Goal: Task Accomplishment & Management: Use online tool/utility

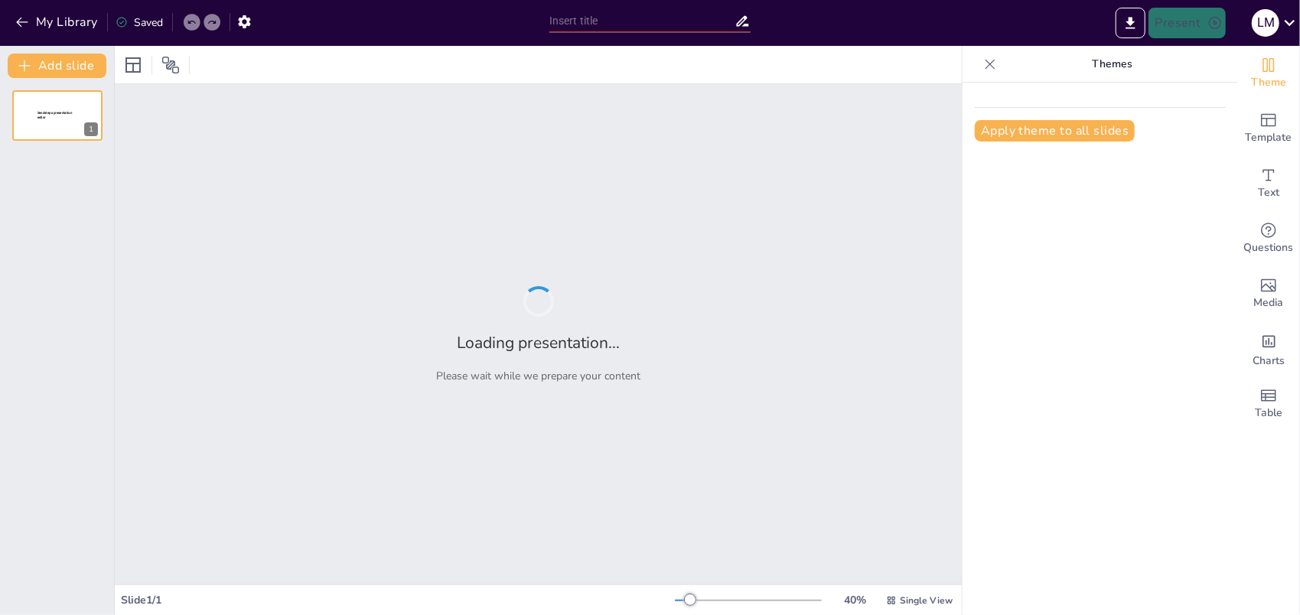
type input "RAMS en Certificatie: Twee Sleutels tot Betrouwbare Spoorweginfrastructuur"
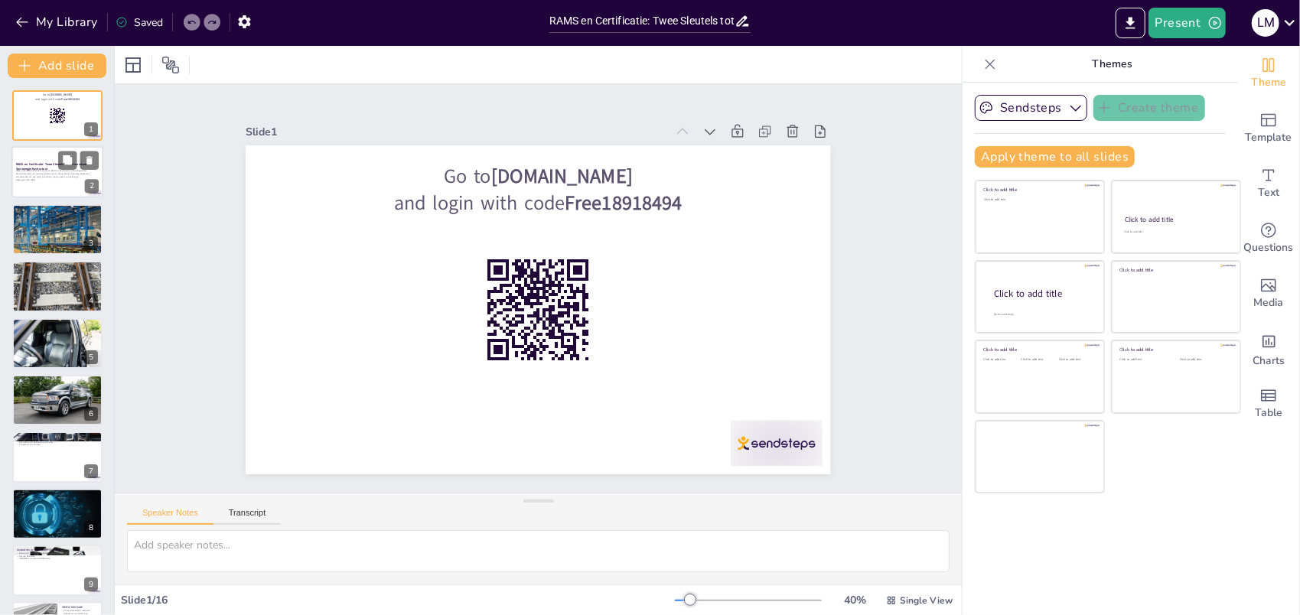
click at [47, 171] on p "Deze presentatie behandelt de rol van RAMS en certificatie in de veiligheid en …" at bounding box center [57, 174] width 83 height 8
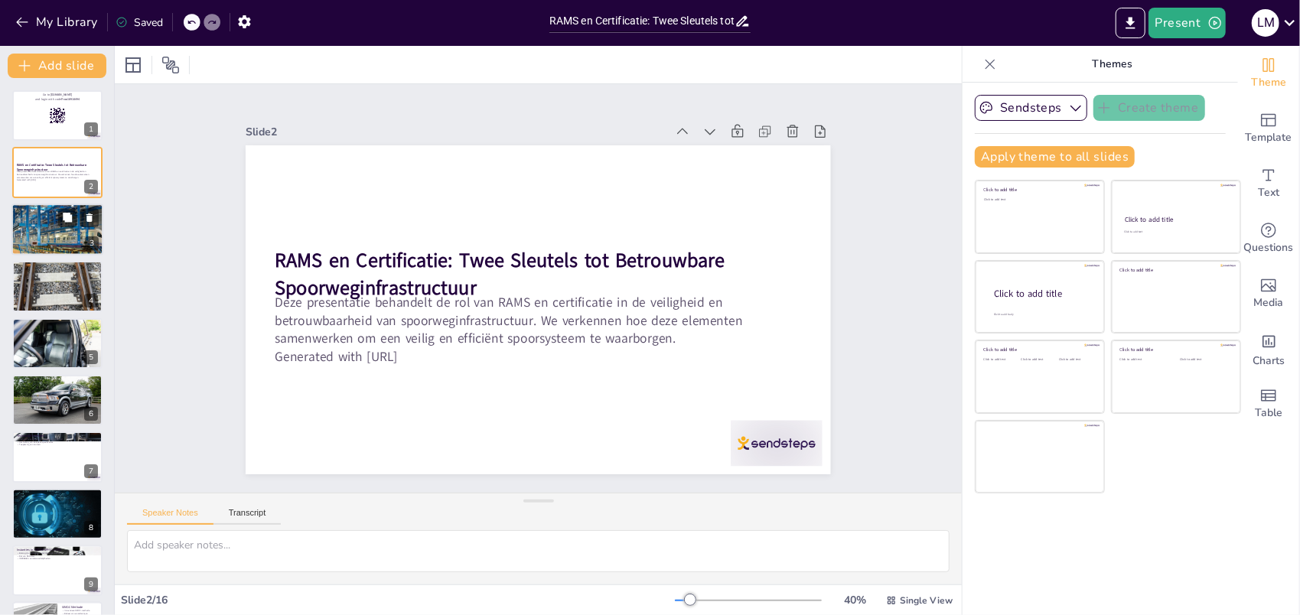
click at [72, 230] on div at bounding box center [57, 230] width 92 height 104
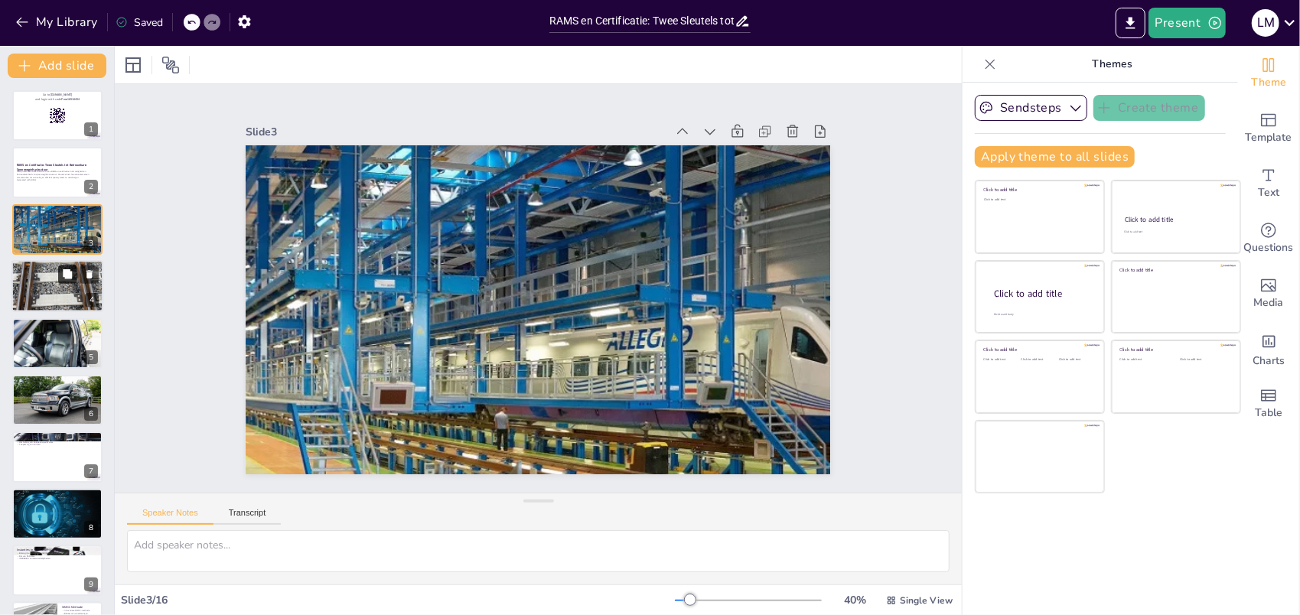
checkbox input "true"
click at [64, 269] on icon at bounding box center [67, 273] width 9 height 9
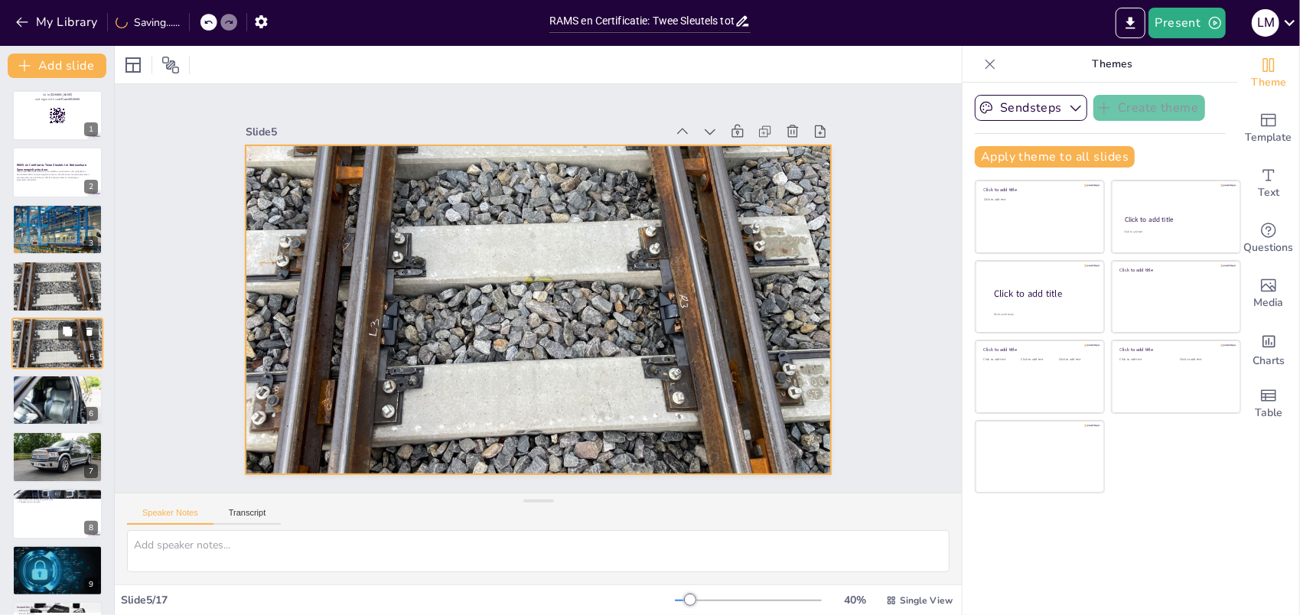
drag, startPoint x: 59, startPoint y: 346, endPoint x: 53, endPoint y: 361, distance: 16.5
click at [58, 346] on div at bounding box center [57, 343] width 92 height 69
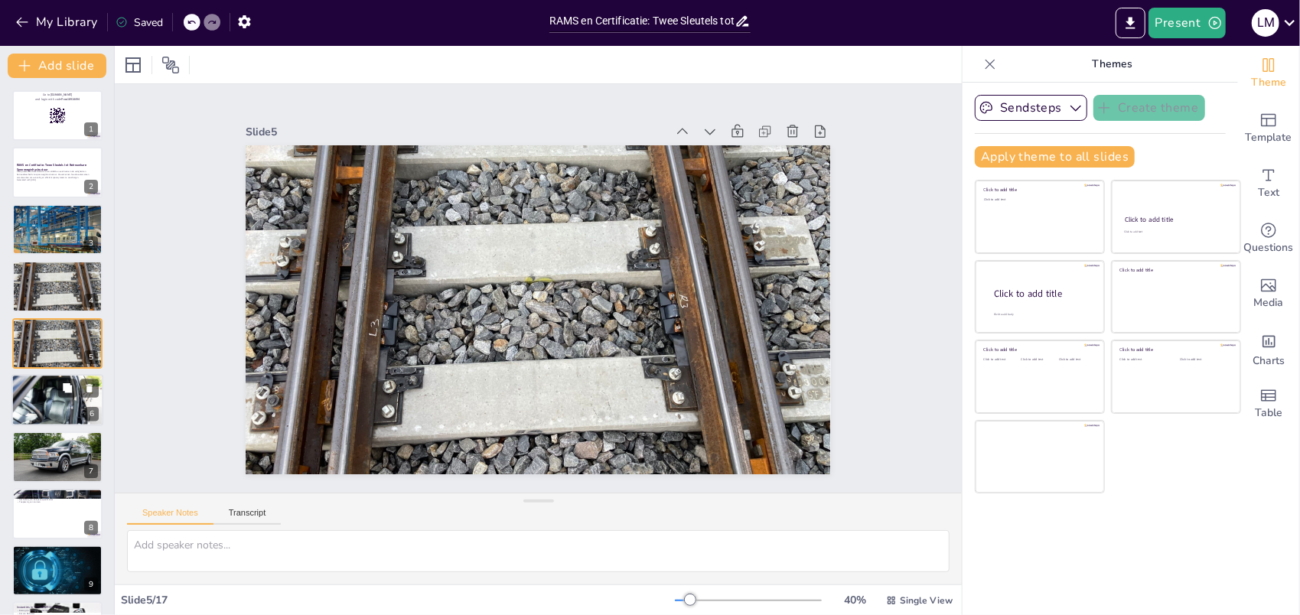
click at [46, 399] on div at bounding box center [57, 400] width 92 height 61
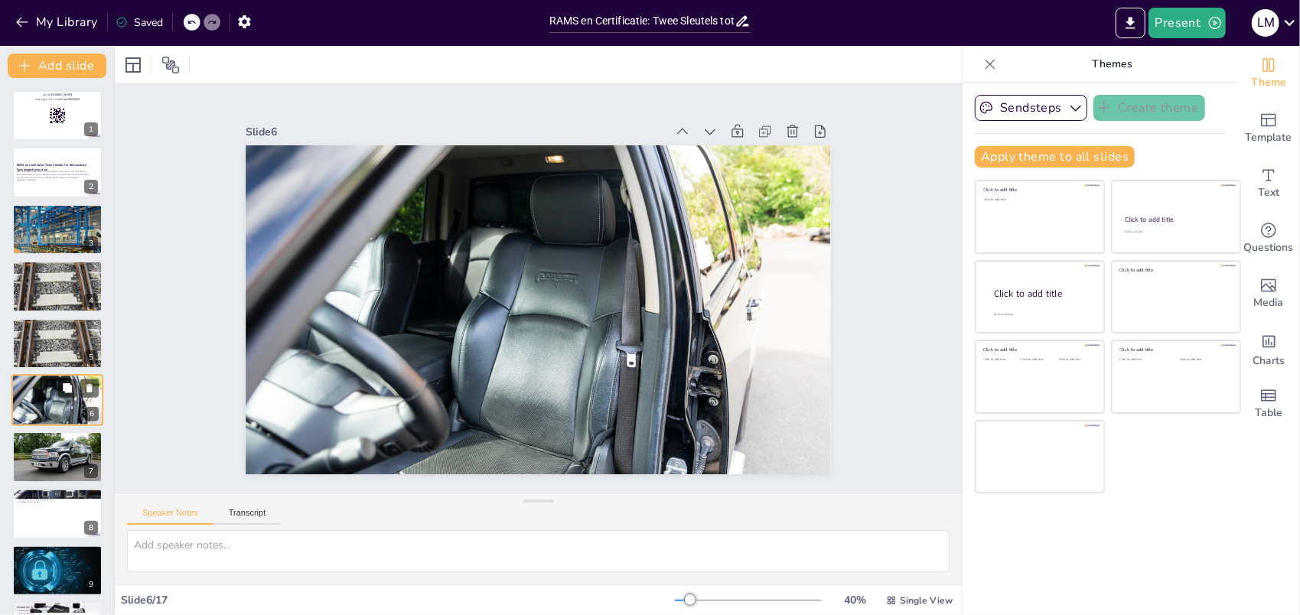
scroll to position [54, 0]
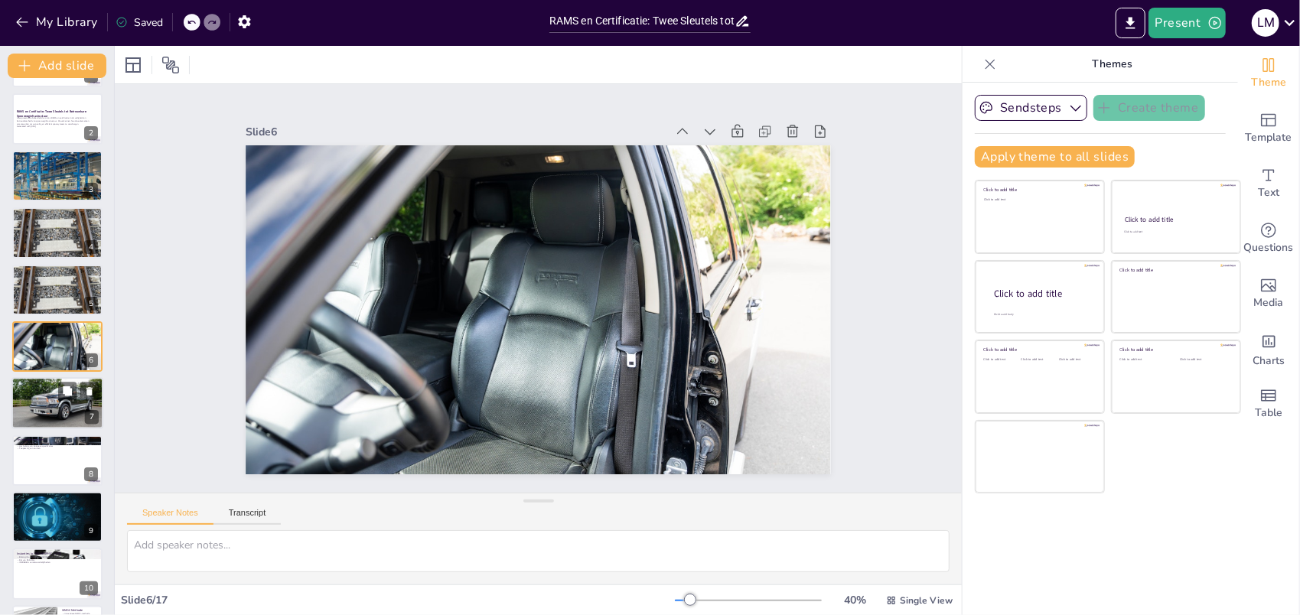
click at [51, 399] on div at bounding box center [57, 403] width 92 height 67
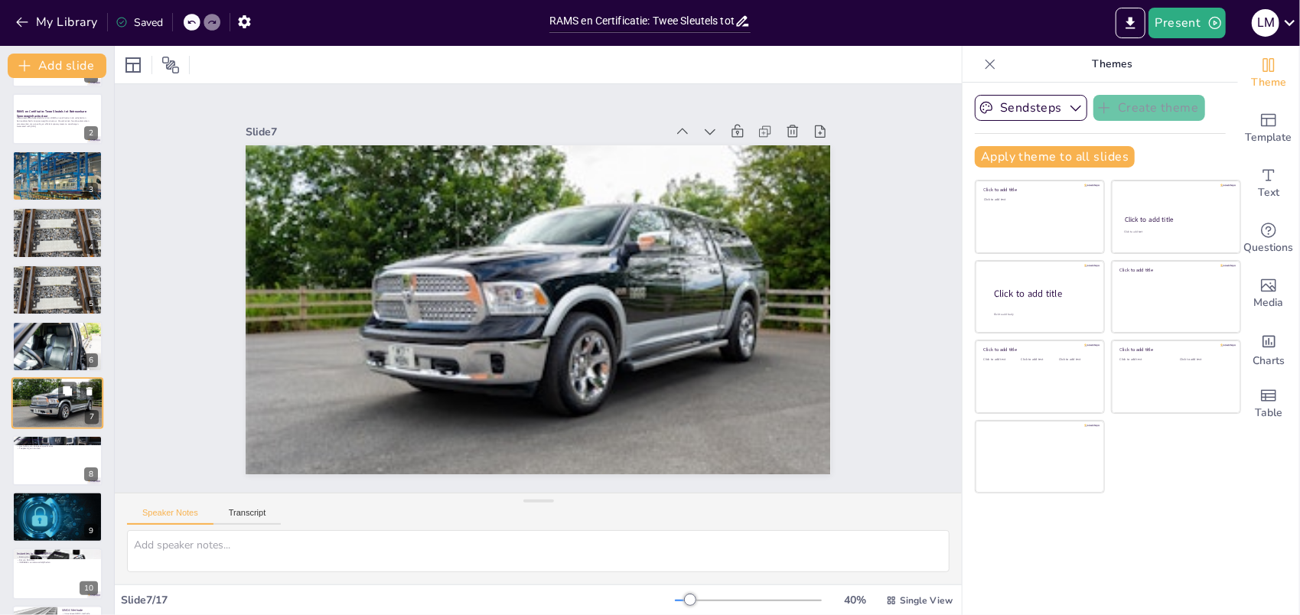
scroll to position [110, 0]
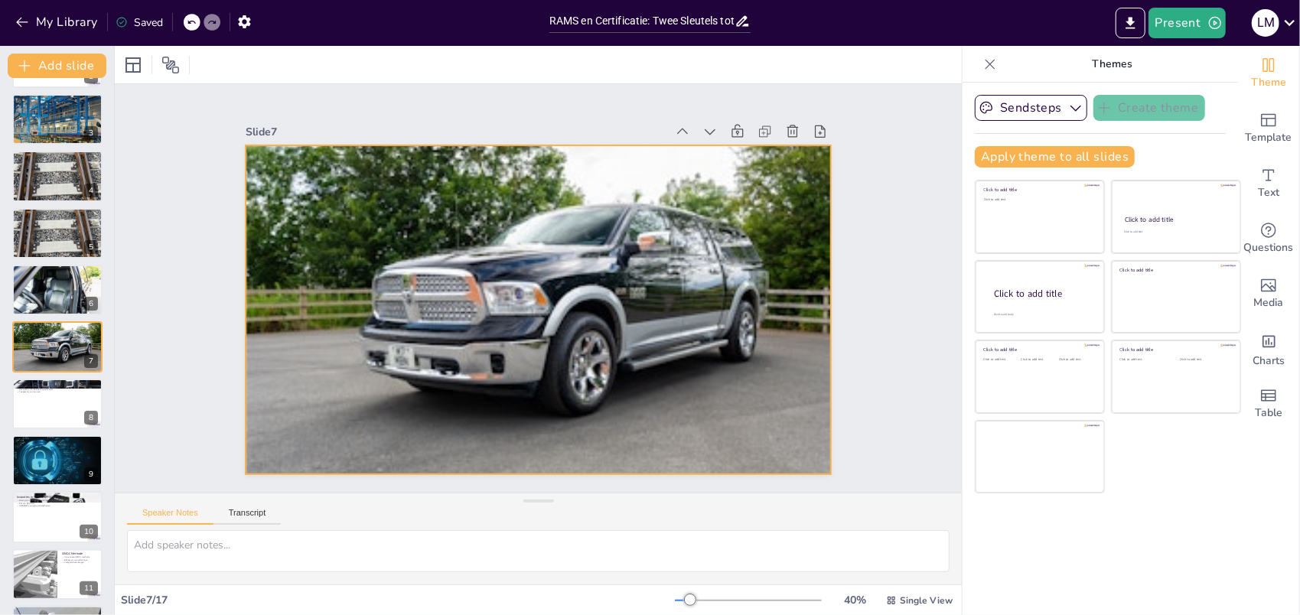
click at [536, 251] on div at bounding box center [544, 268] width 689 height 587
checkbox input "true"
click at [64, 416] on div at bounding box center [57, 404] width 92 height 52
type textarea "Technische vereisten zijn de basis voor een veilige spoorweginfrastructuur. Ze …"
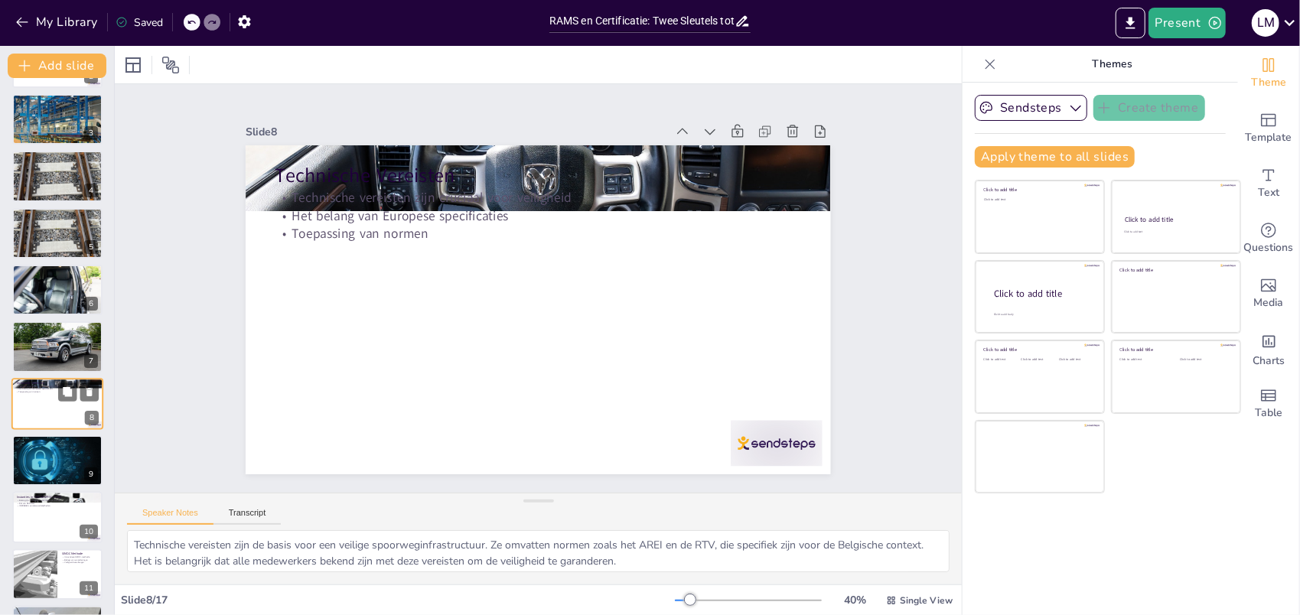
scroll to position [167, 0]
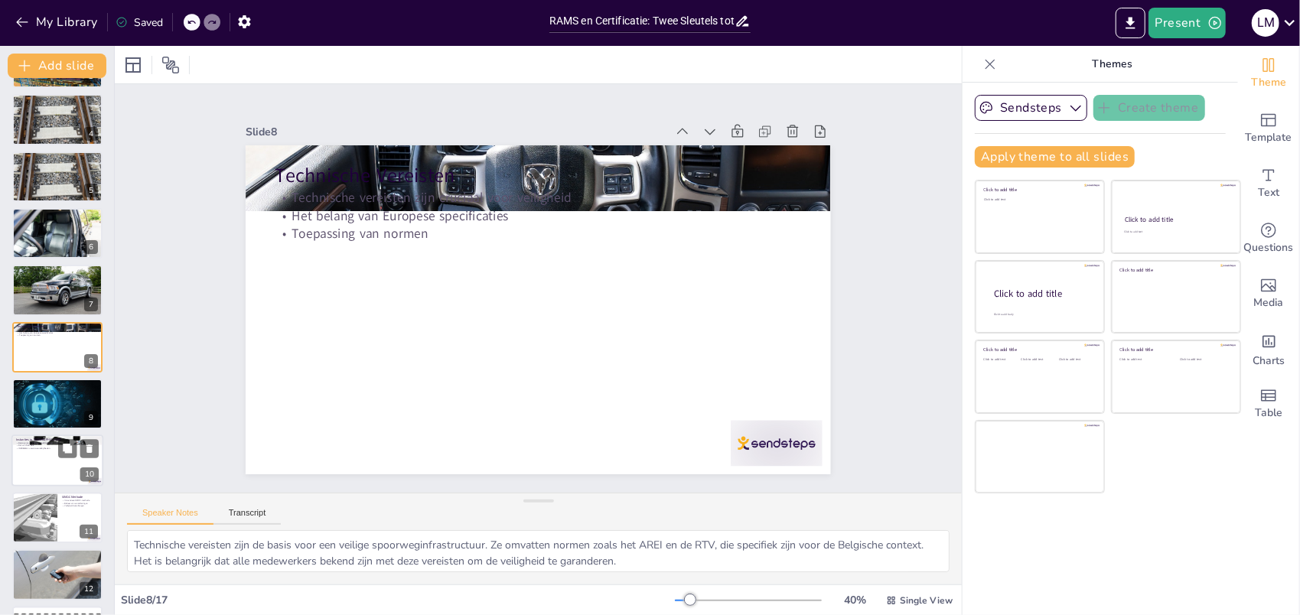
checkbox input "true"
click at [49, 462] on div at bounding box center [57, 461] width 92 height 52
type textarea "NSA RAIL en INFRABEL zijn de twee belangrijkste instanties in [GEOGRAPHIC_DATA]…"
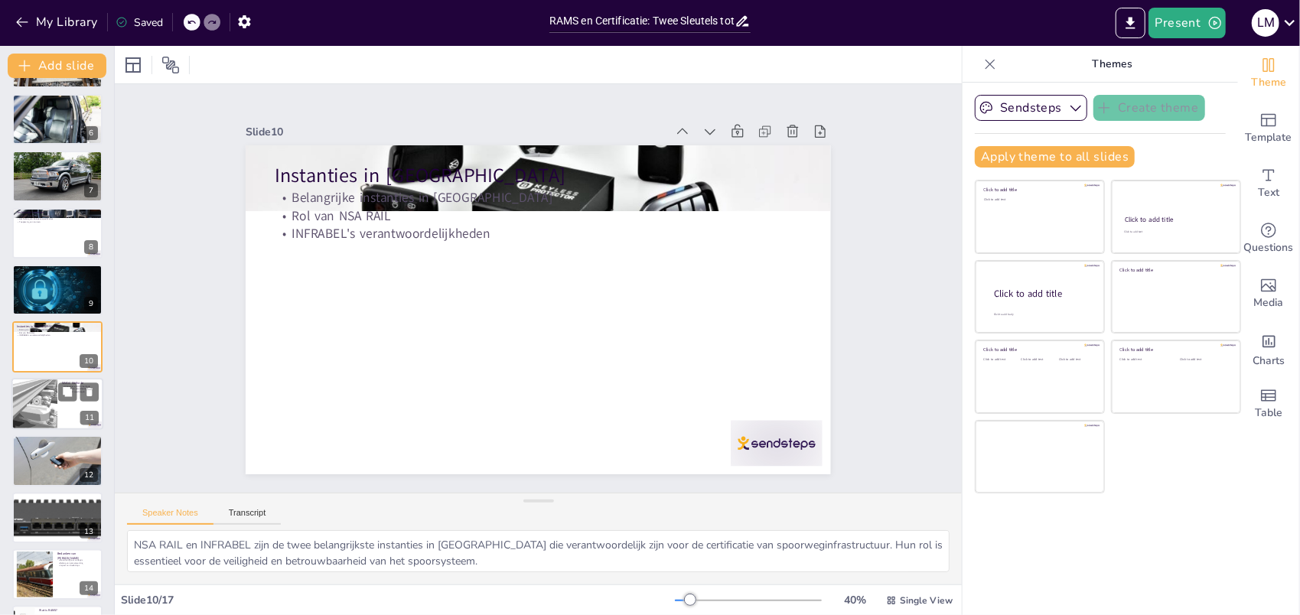
checkbox input "true"
click at [60, 415] on div at bounding box center [57, 404] width 92 height 52
type textarea "De SIMOC-methode is een belangrijke innovatie in het beheer van spoorweginfrast…"
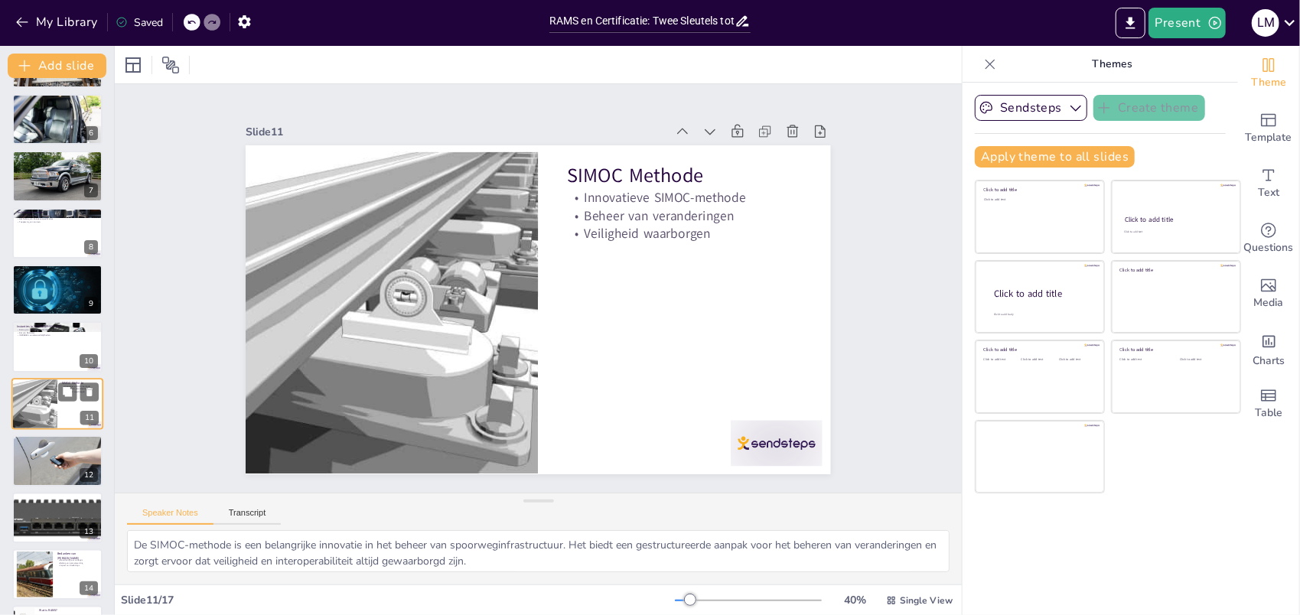
scroll to position [338, 0]
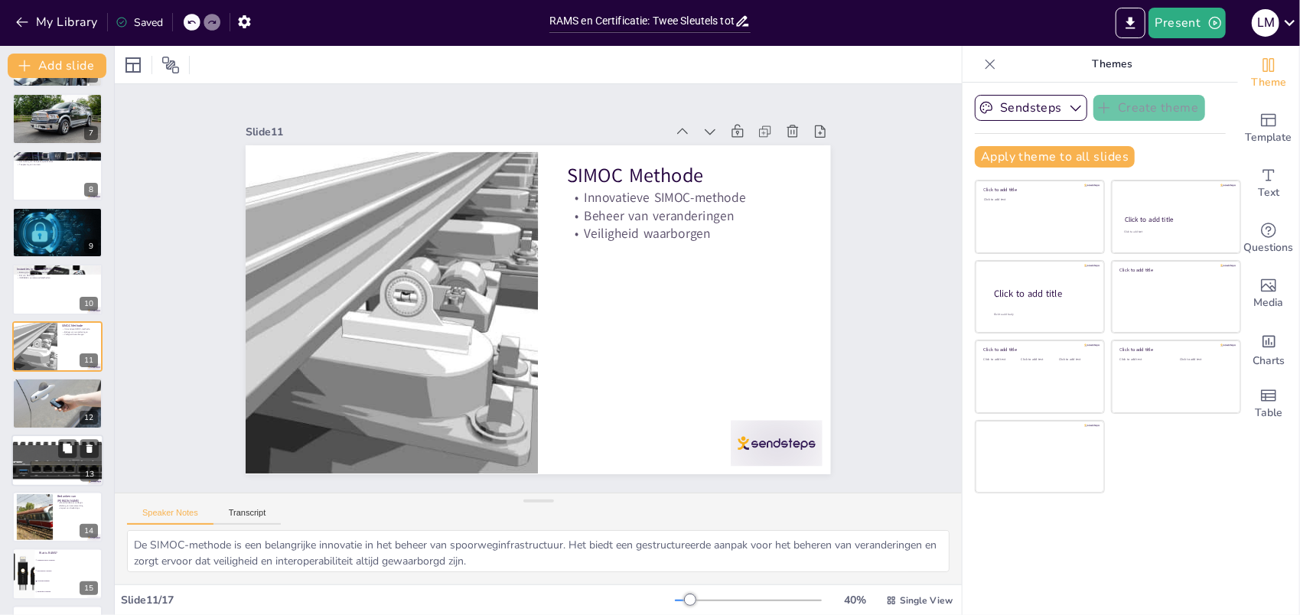
checkbox input "true"
click at [62, 462] on div at bounding box center [58, 461] width 168 height 52
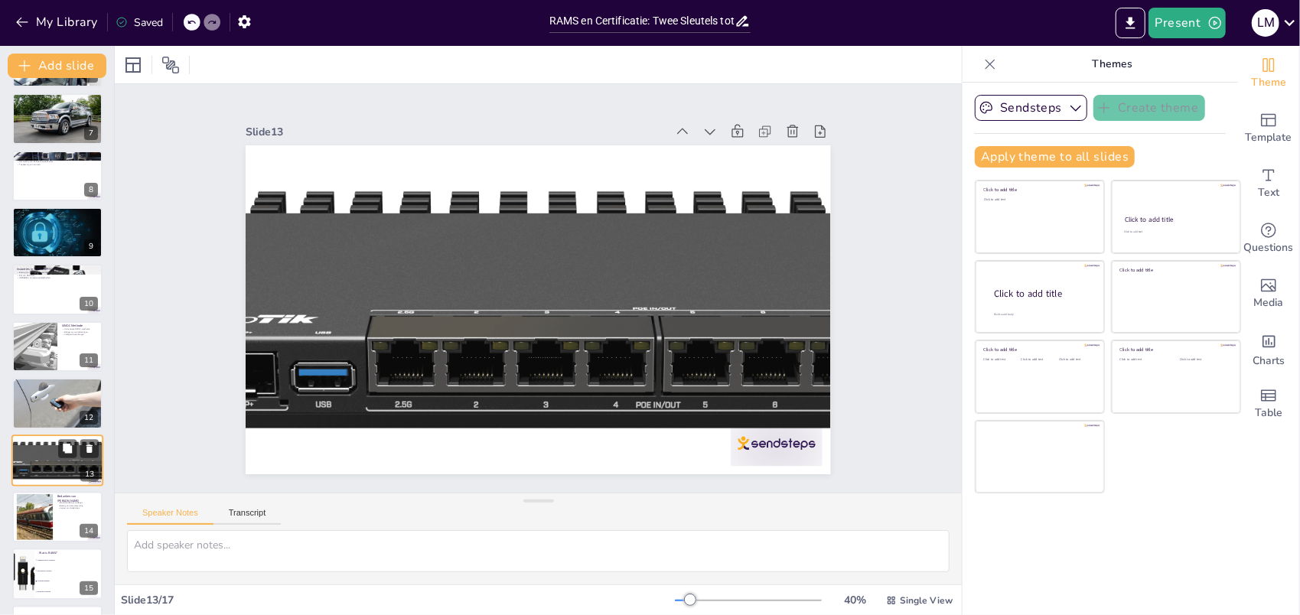
scroll to position [448, 0]
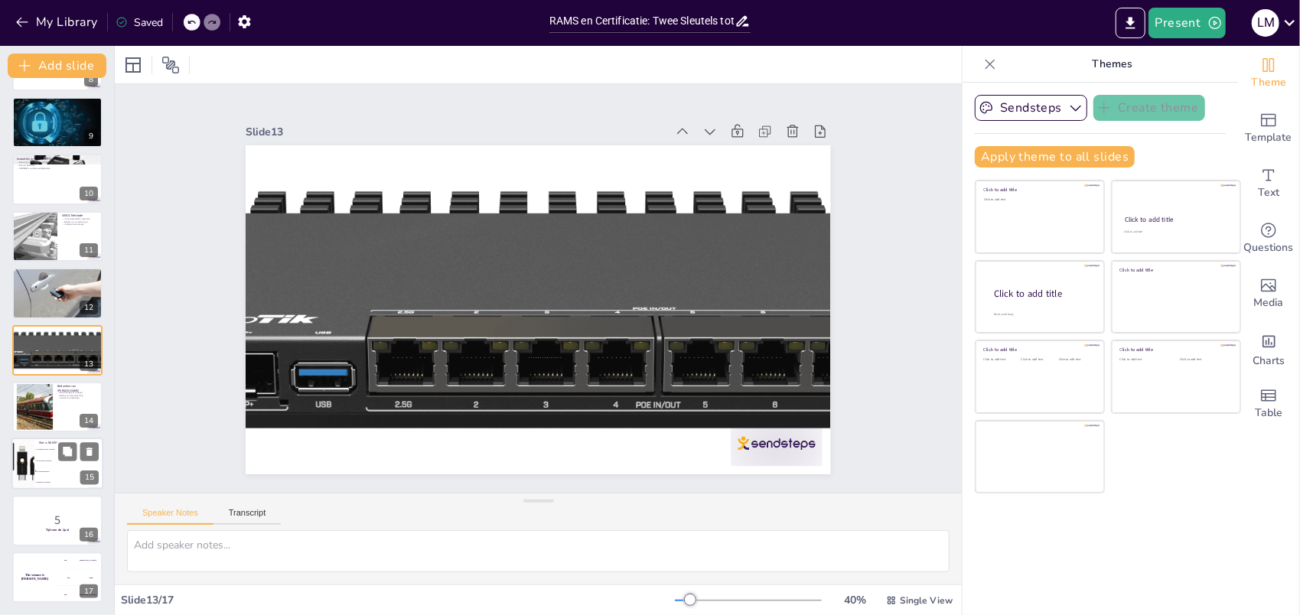
checkbox input "true"
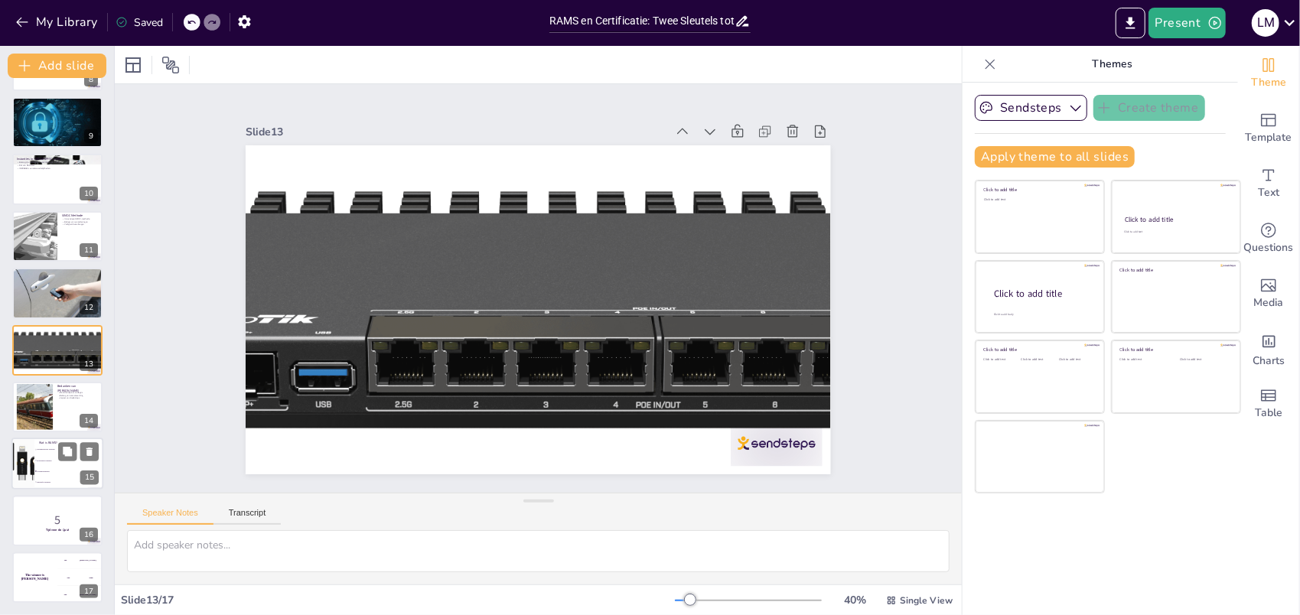
checkbox input "true"
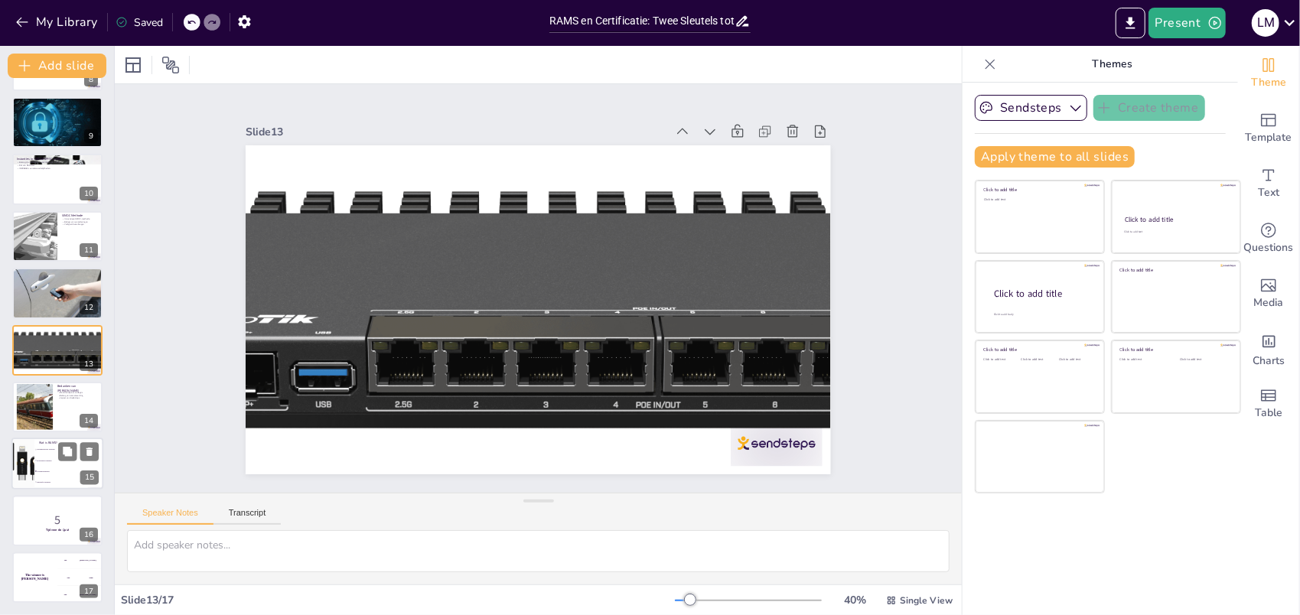
checkbox input "true"
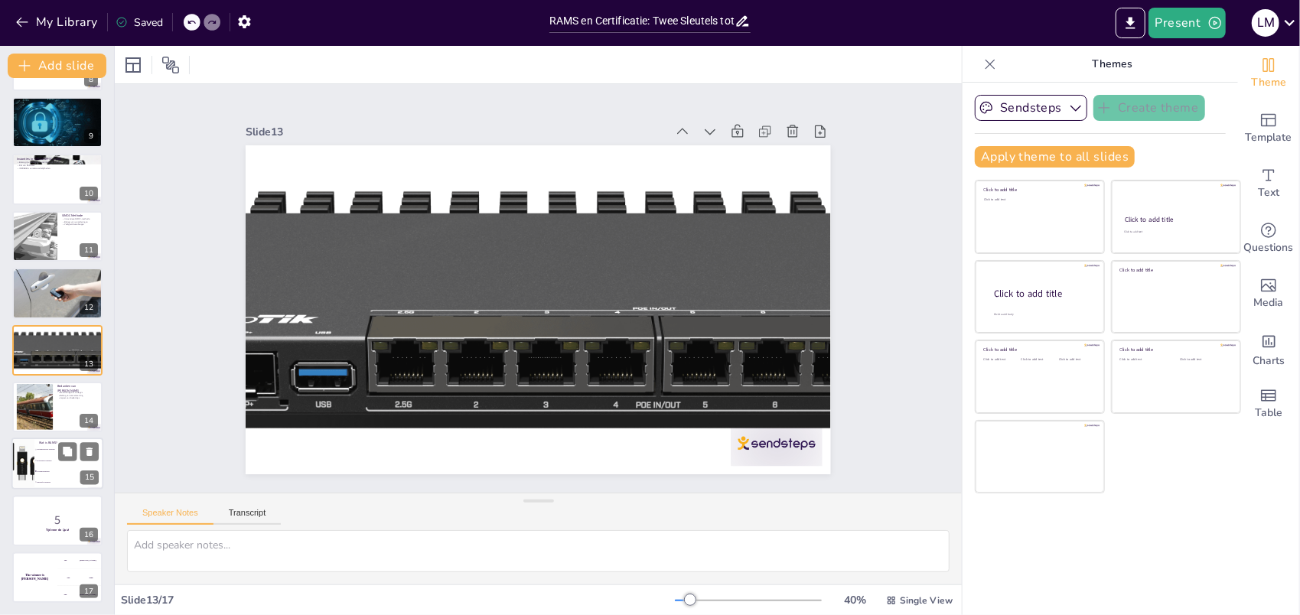
checkbox input "true"
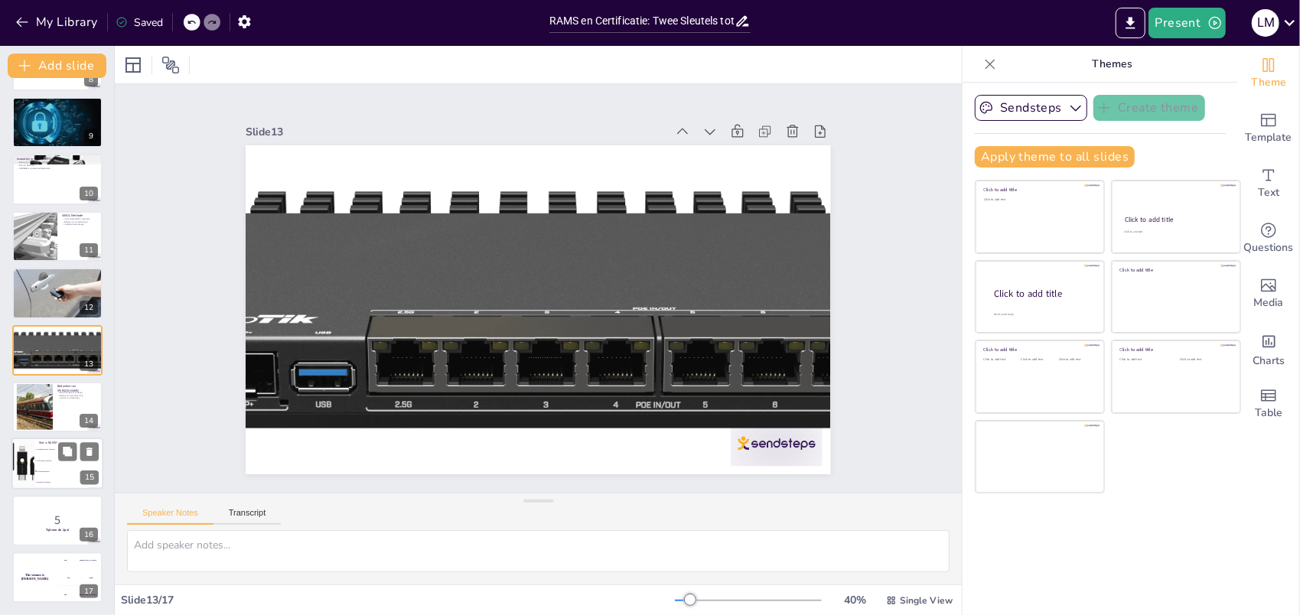
checkbox input "true"
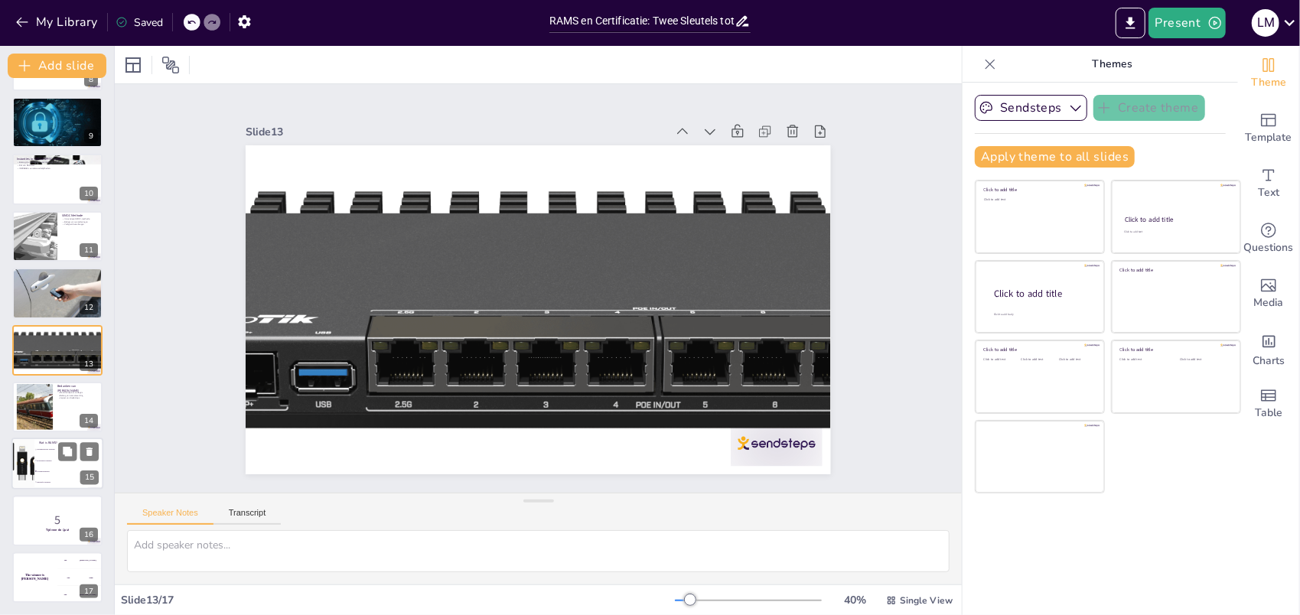
checkbox input "true"
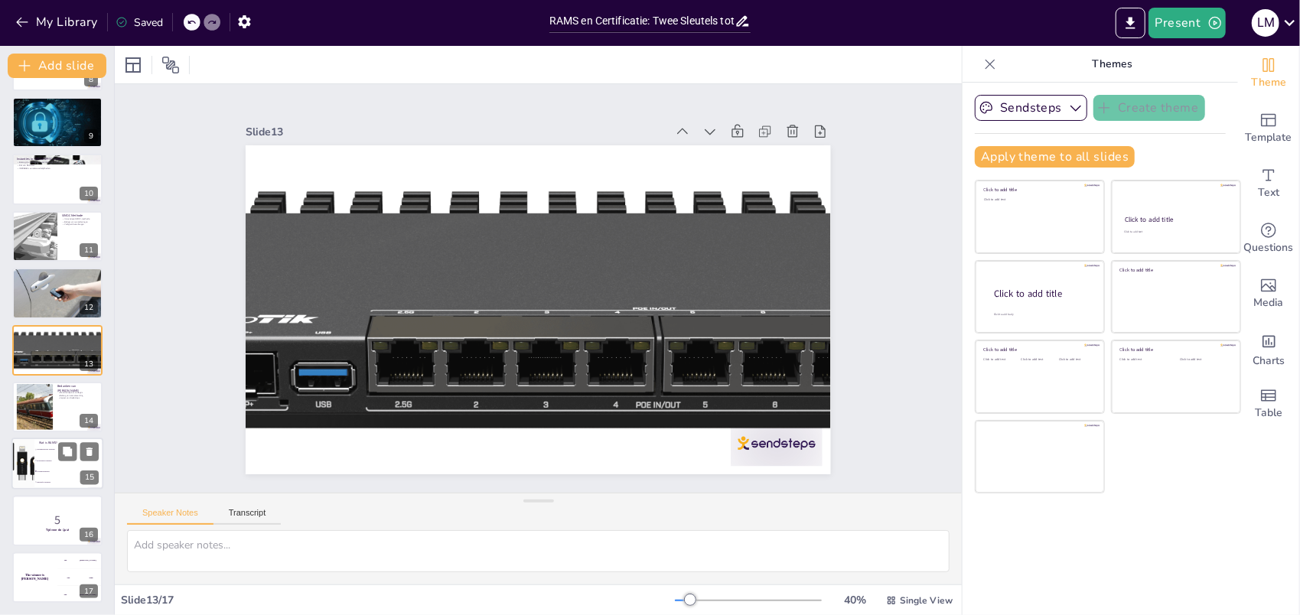
click at [32, 468] on div at bounding box center [23, 464] width 106 height 52
type textarea "Het juiste antwoord is "Systeemveiligheid". Dit is een van de vier domeinen van…"
checkbox input "true"
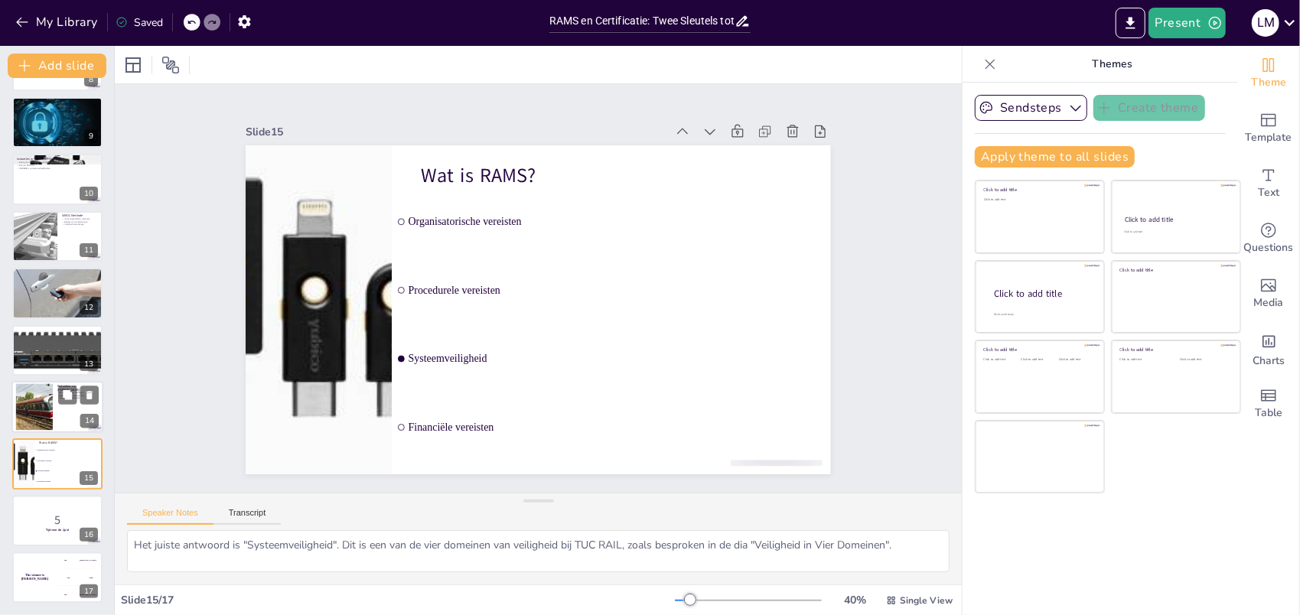
checkbox input "true"
click at [35, 419] on div at bounding box center [34, 407] width 70 height 47
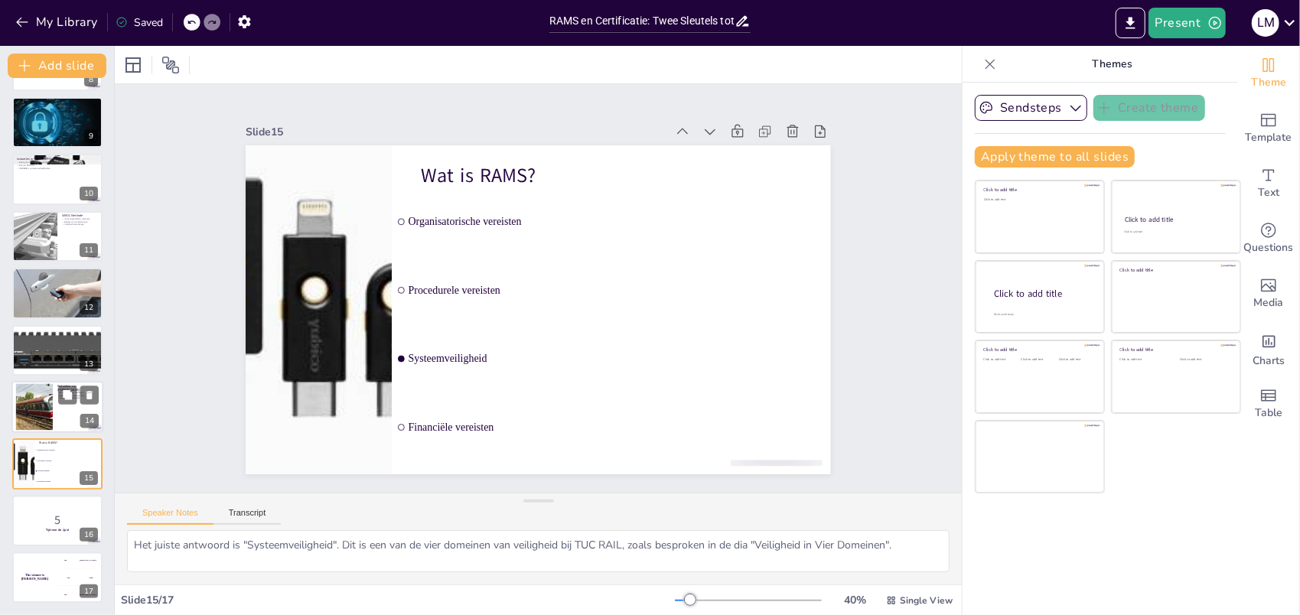
type textarea "Het tonen van waardering voor collega's is belangrijk voor het behoud van een p…"
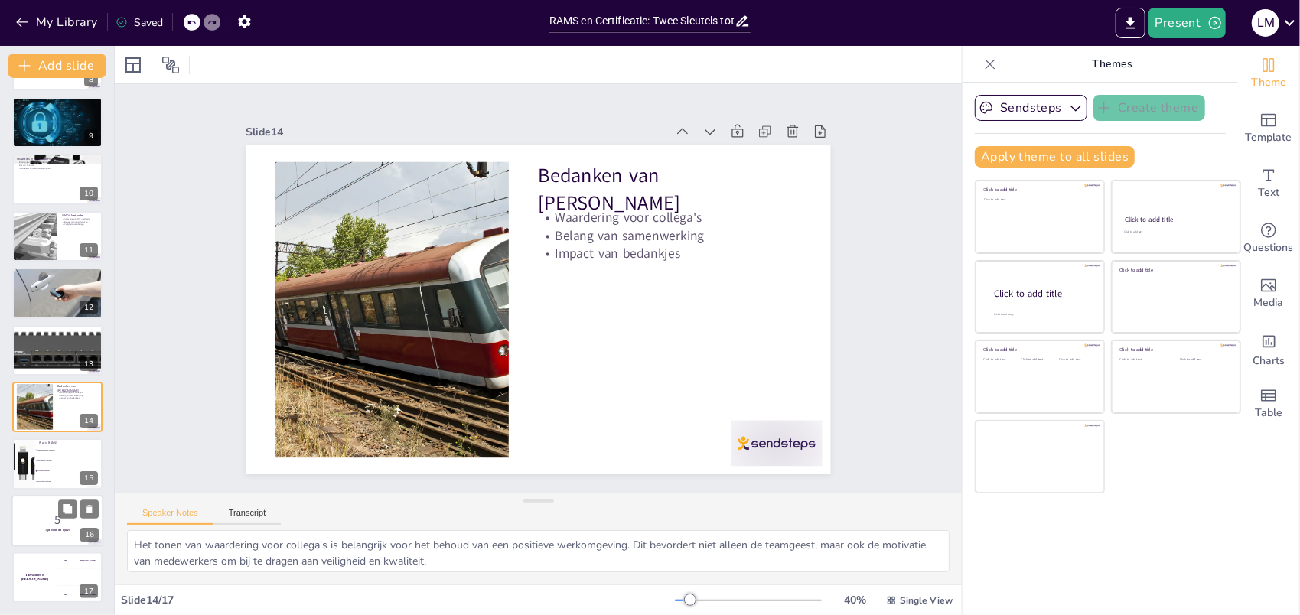
checkbox input "true"
click at [30, 528] on p "Tijd voor de Quiz!" at bounding box center [57, 530] width 83 height 5
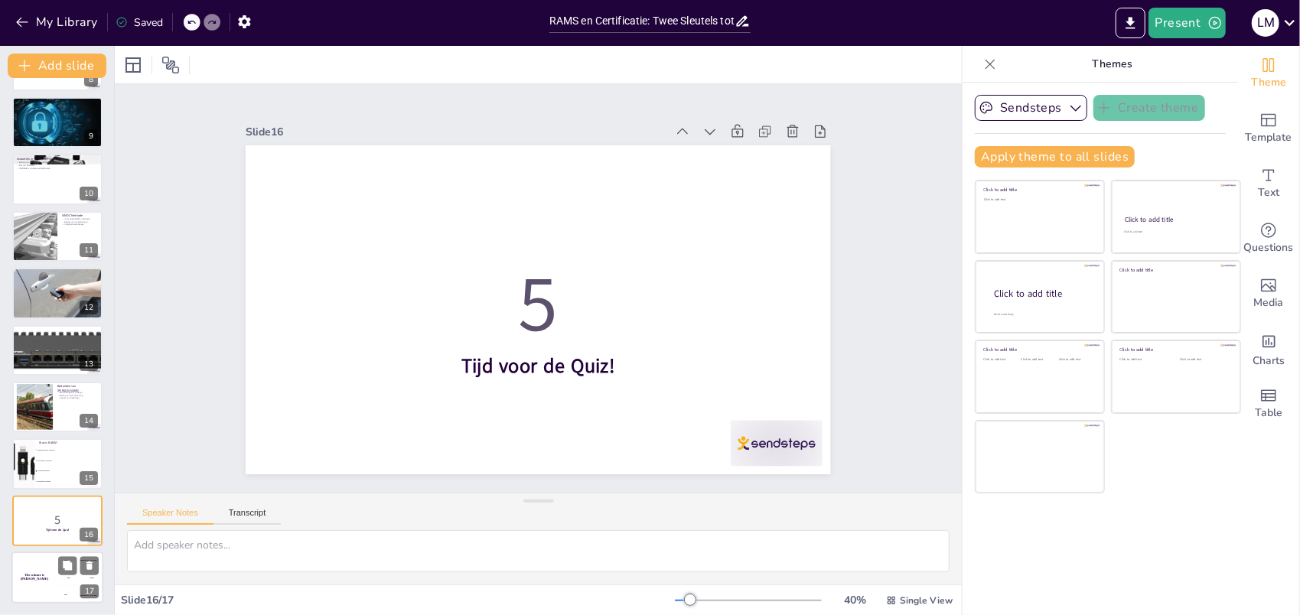
click at [63, 582] on div "200 Jaap" at bounding box center [80, 577] width 46 height 17
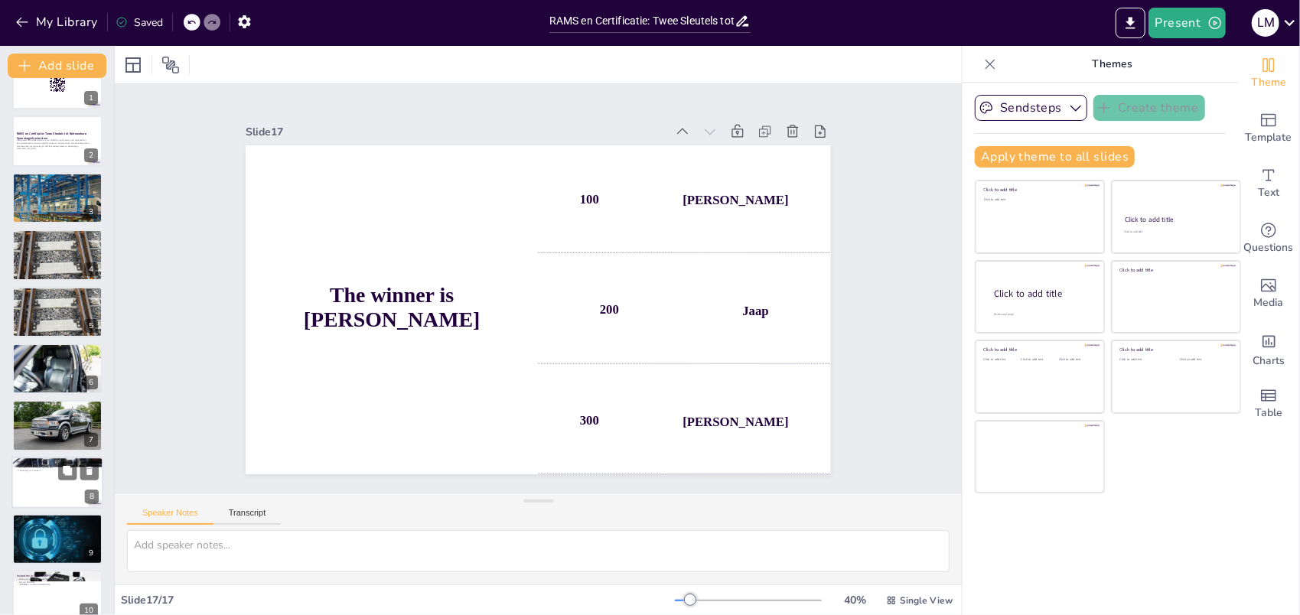
scroll to position [0, 0]
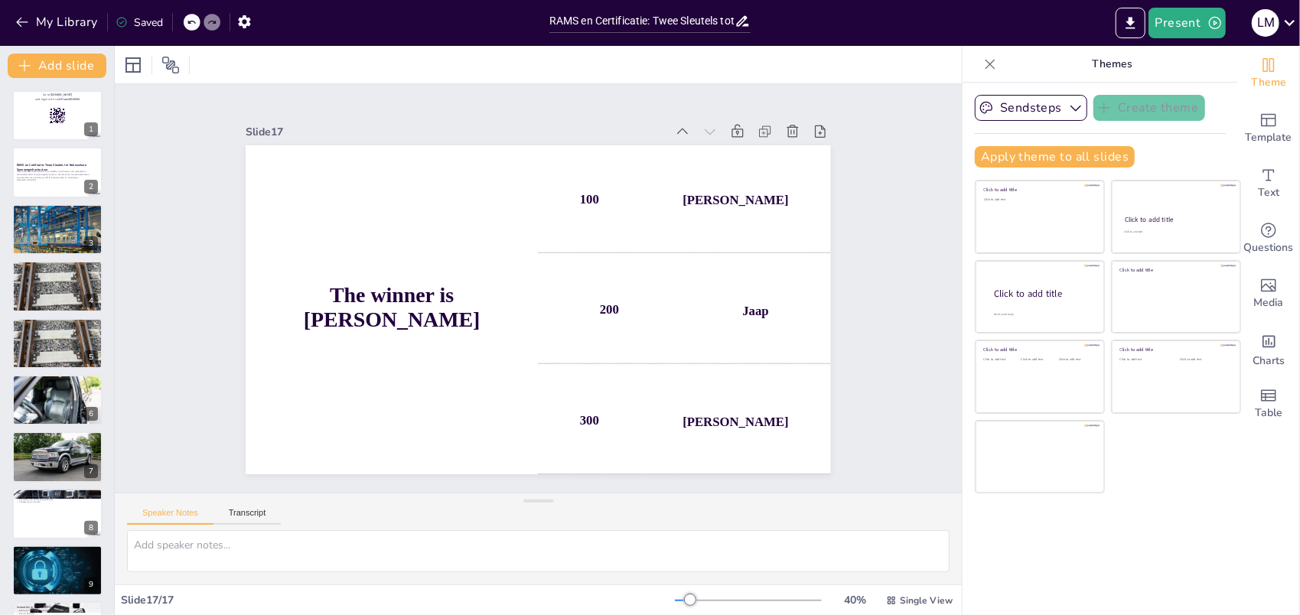
checkbox input "true"
